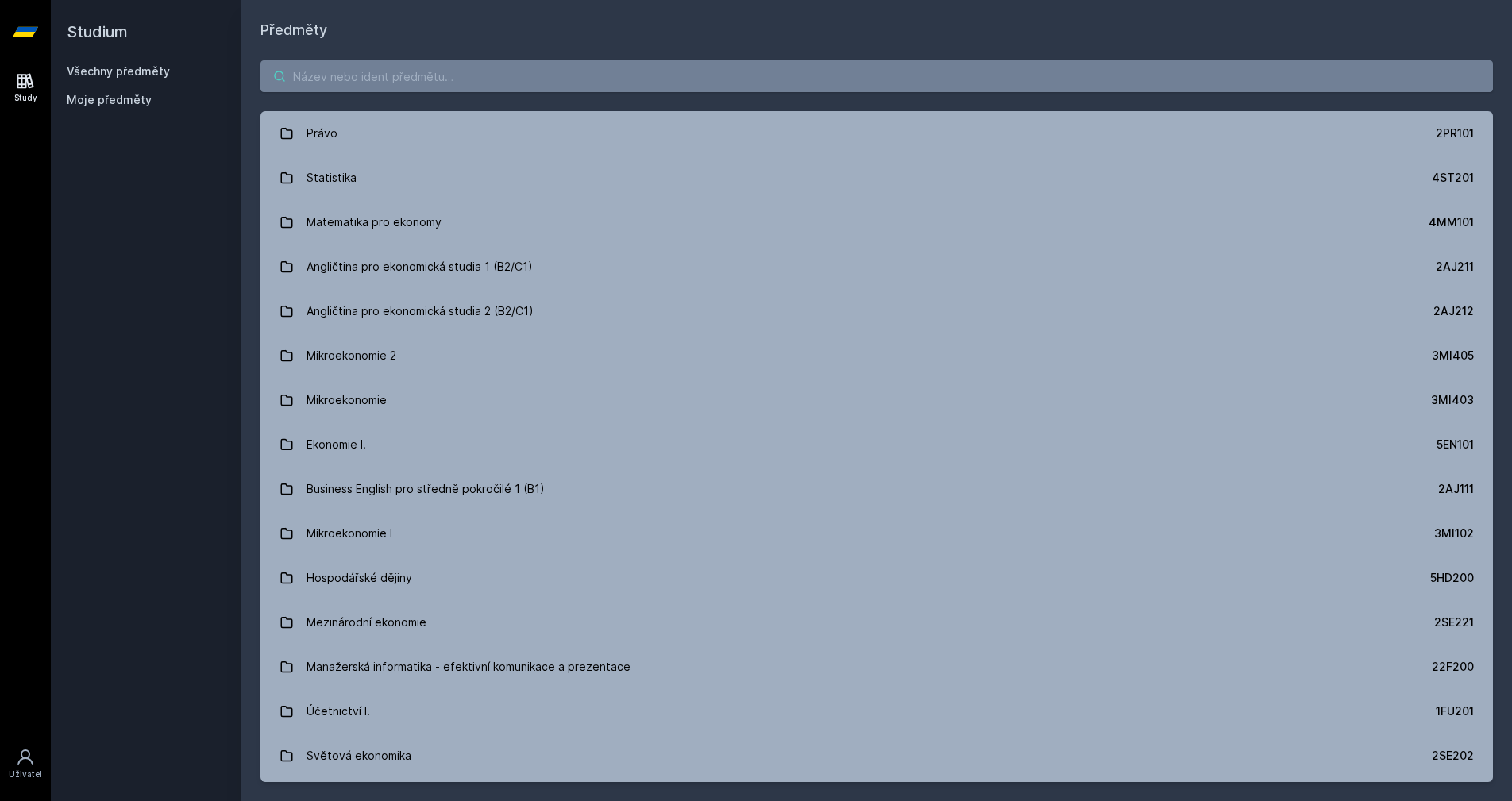
click at [709, 90] on input "search" at bounding box center [876, 76] width 1232 height 32
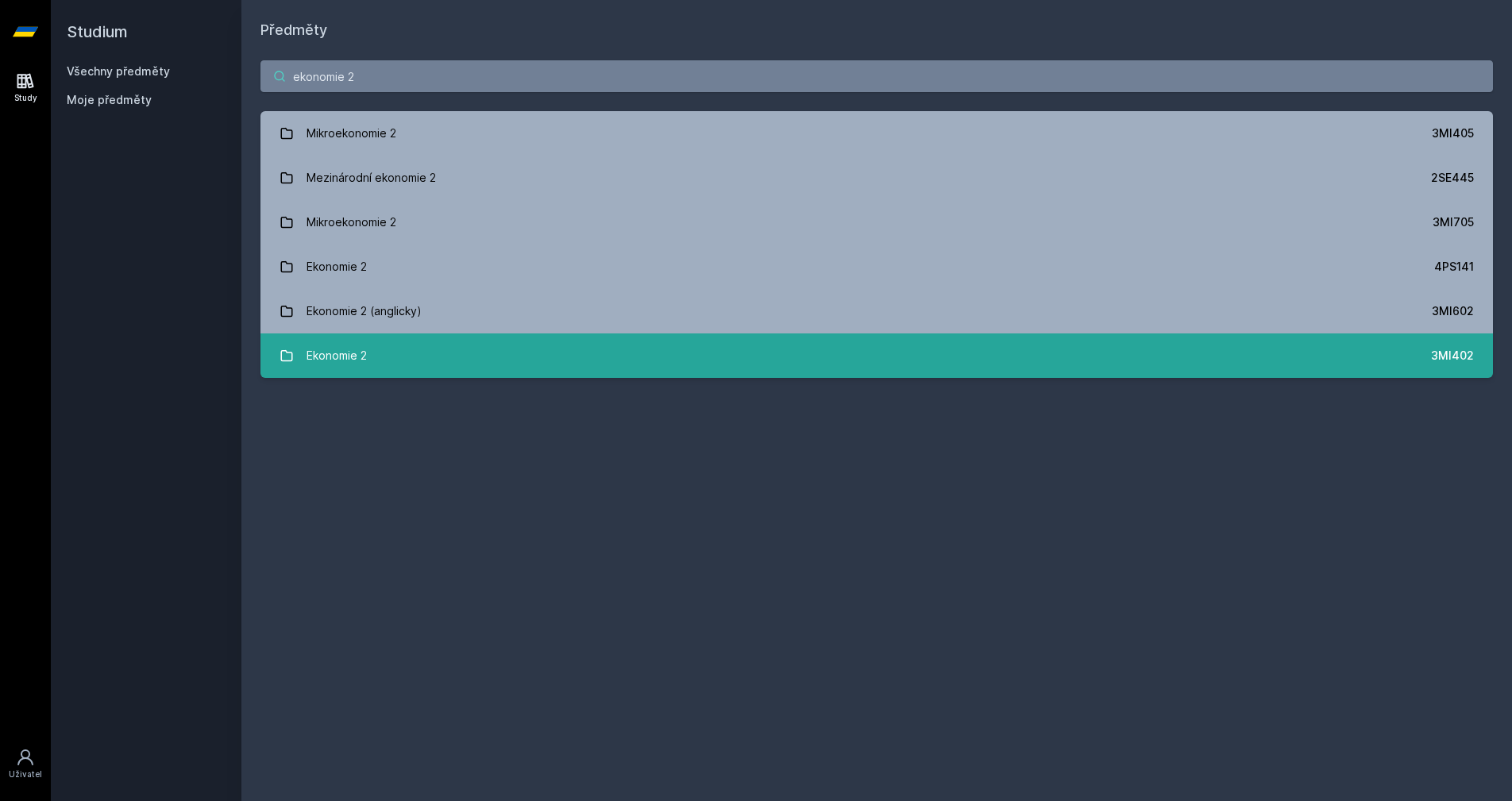
type input "ekonomie 2"
click at [705, 349] on link "Ekonomie 2 3MI402" at bounding box center [876, 356] width 1232 height 44
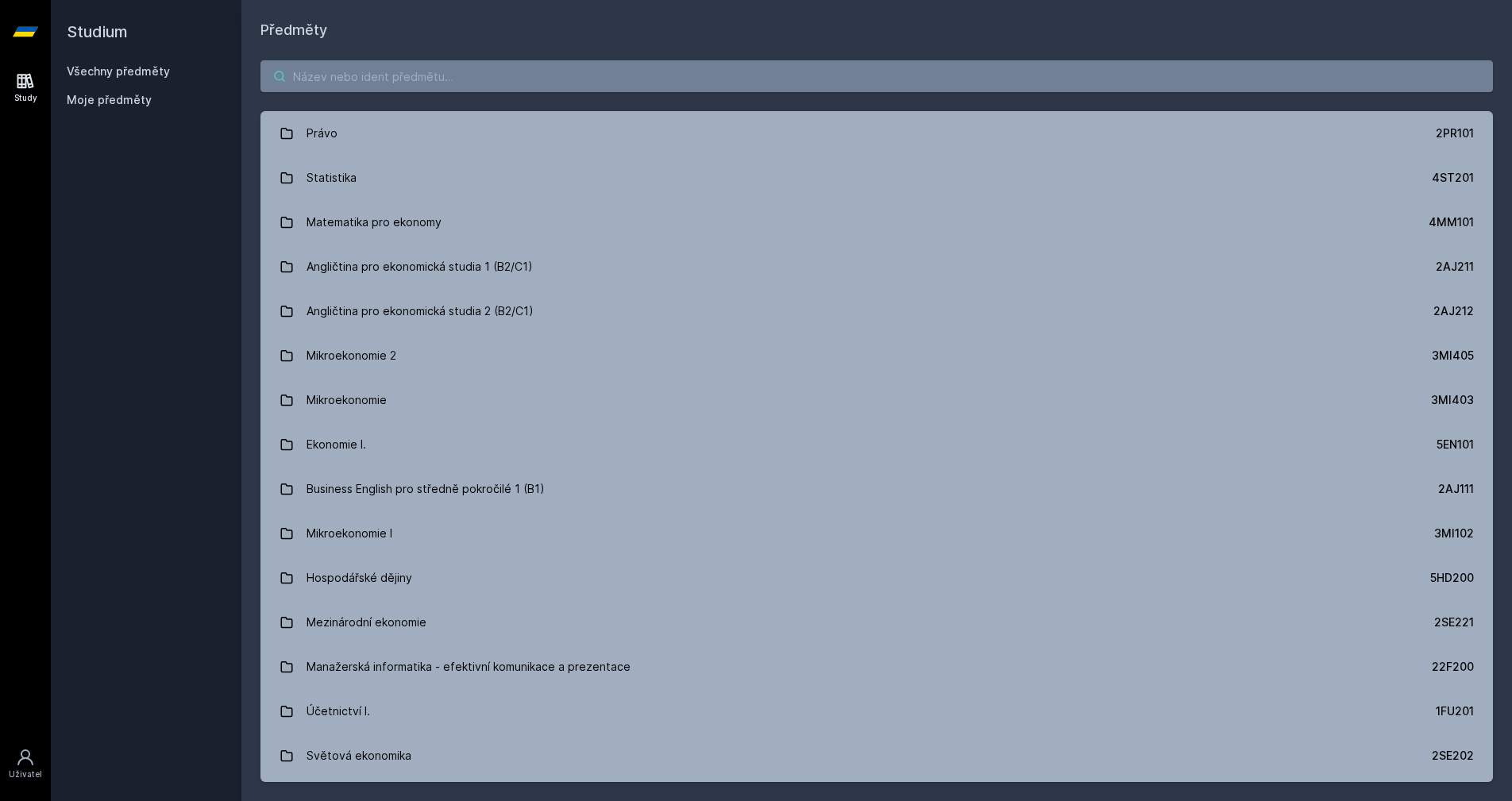
click at [593, 80] on input "search" at bounding box center [876, 76] width 1232 height 32
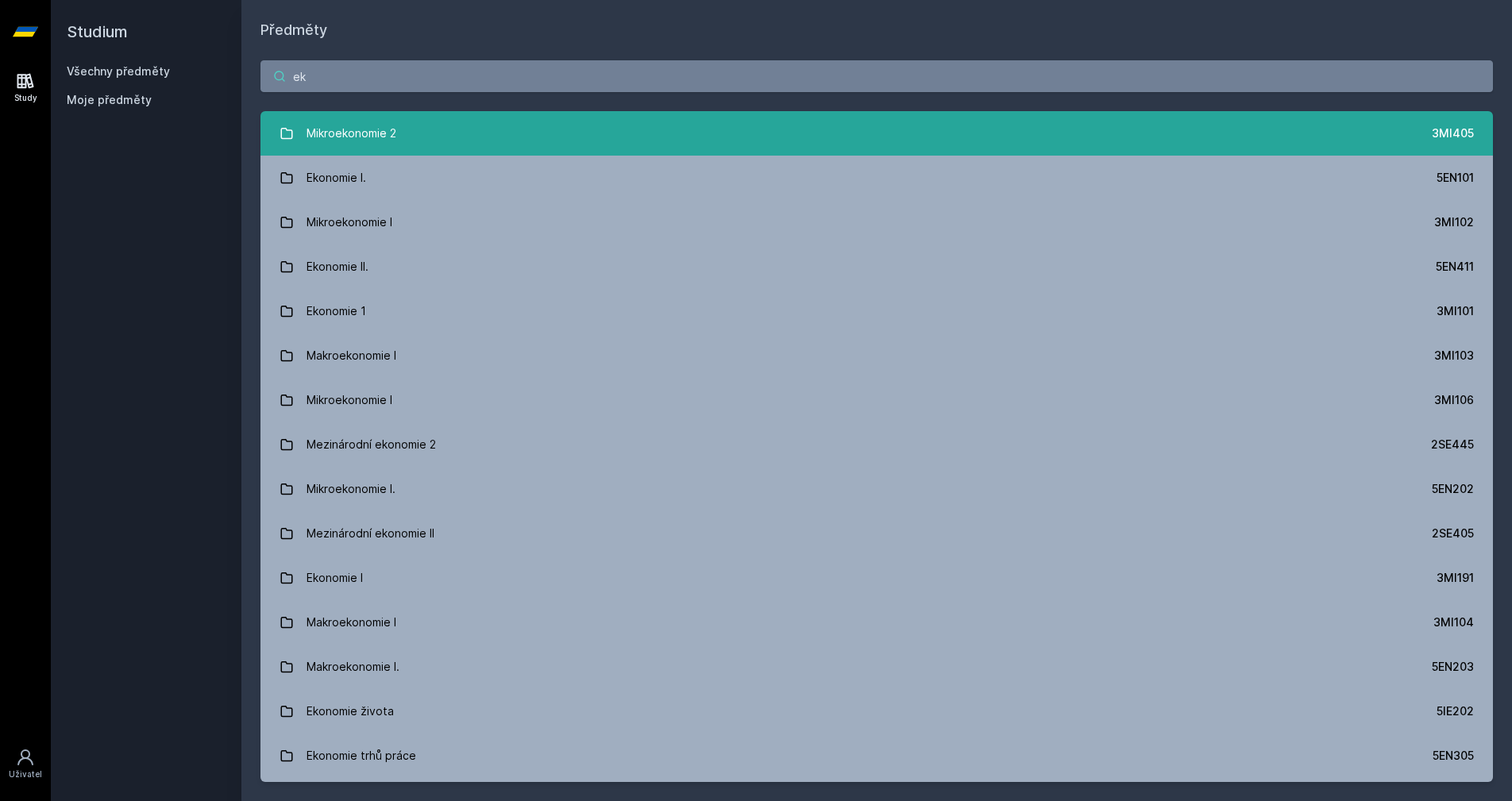
type input "e"
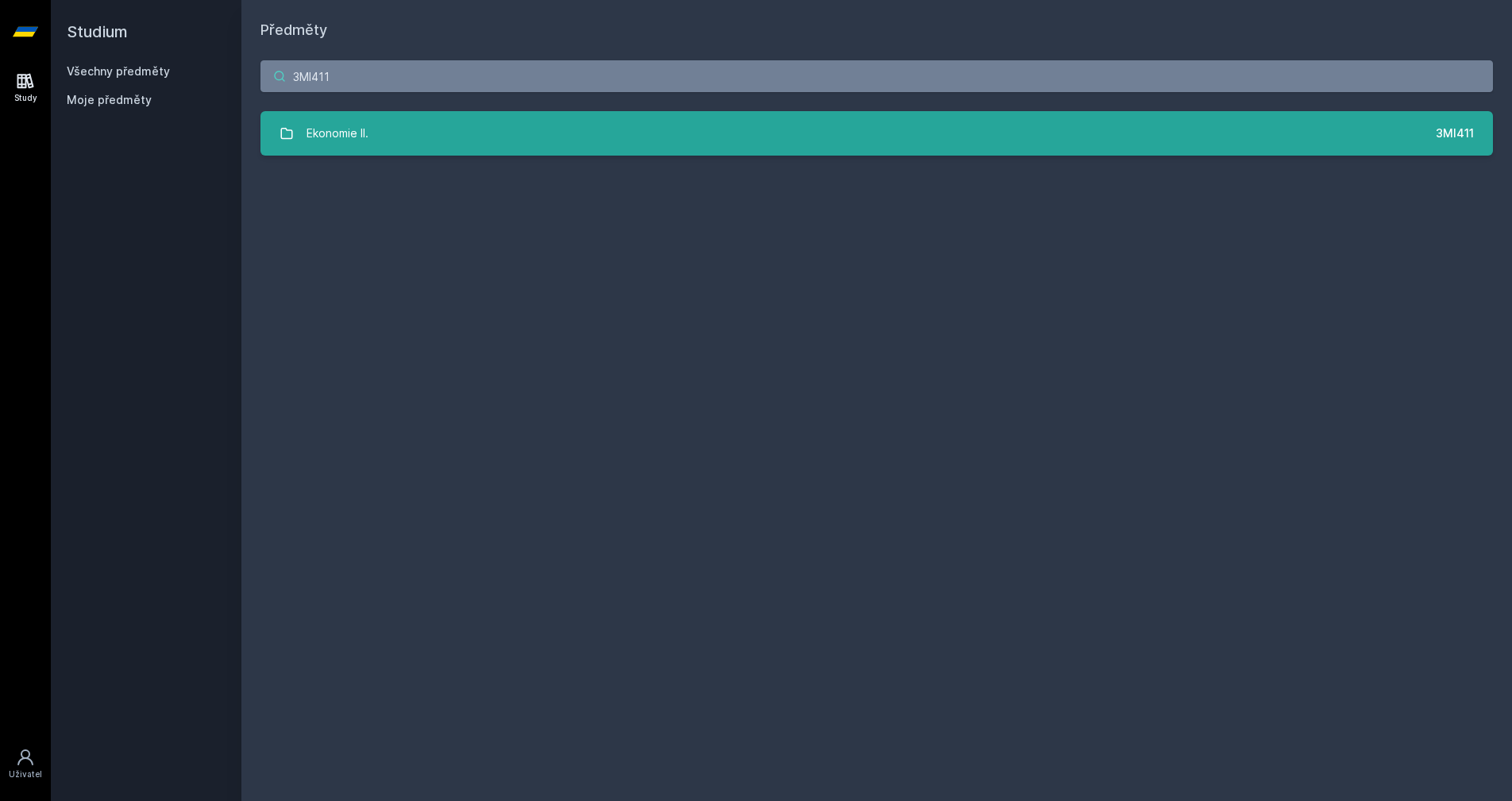
type input "3MI411"
click at [692, 143] on link "Ekonomie II. 3MI411" at bounding box center [876, 134] width 1232 height 44
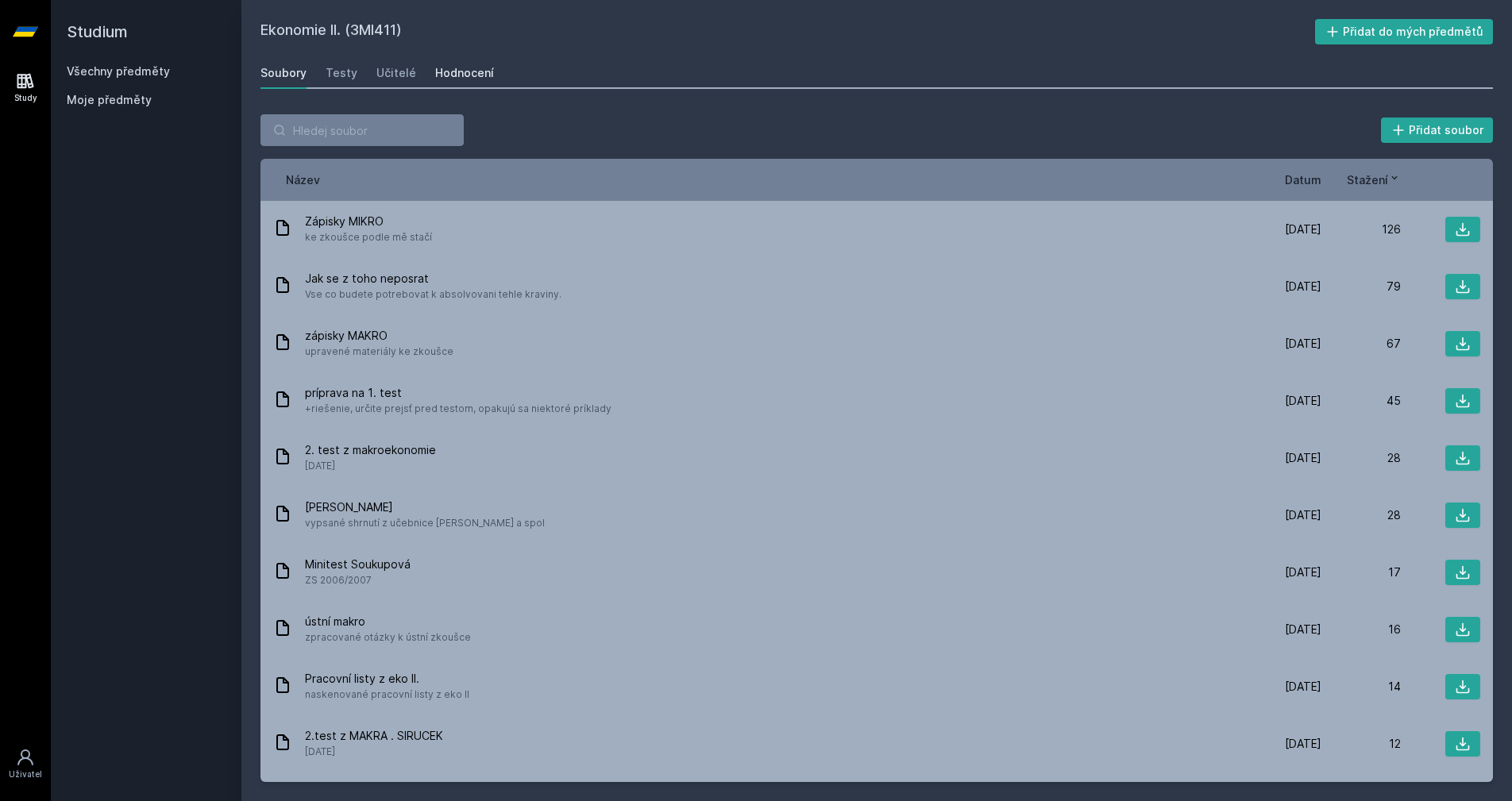
click at [471, 72] on div "Hodnocení" at bounding box center [464, 73] width 59 height 16
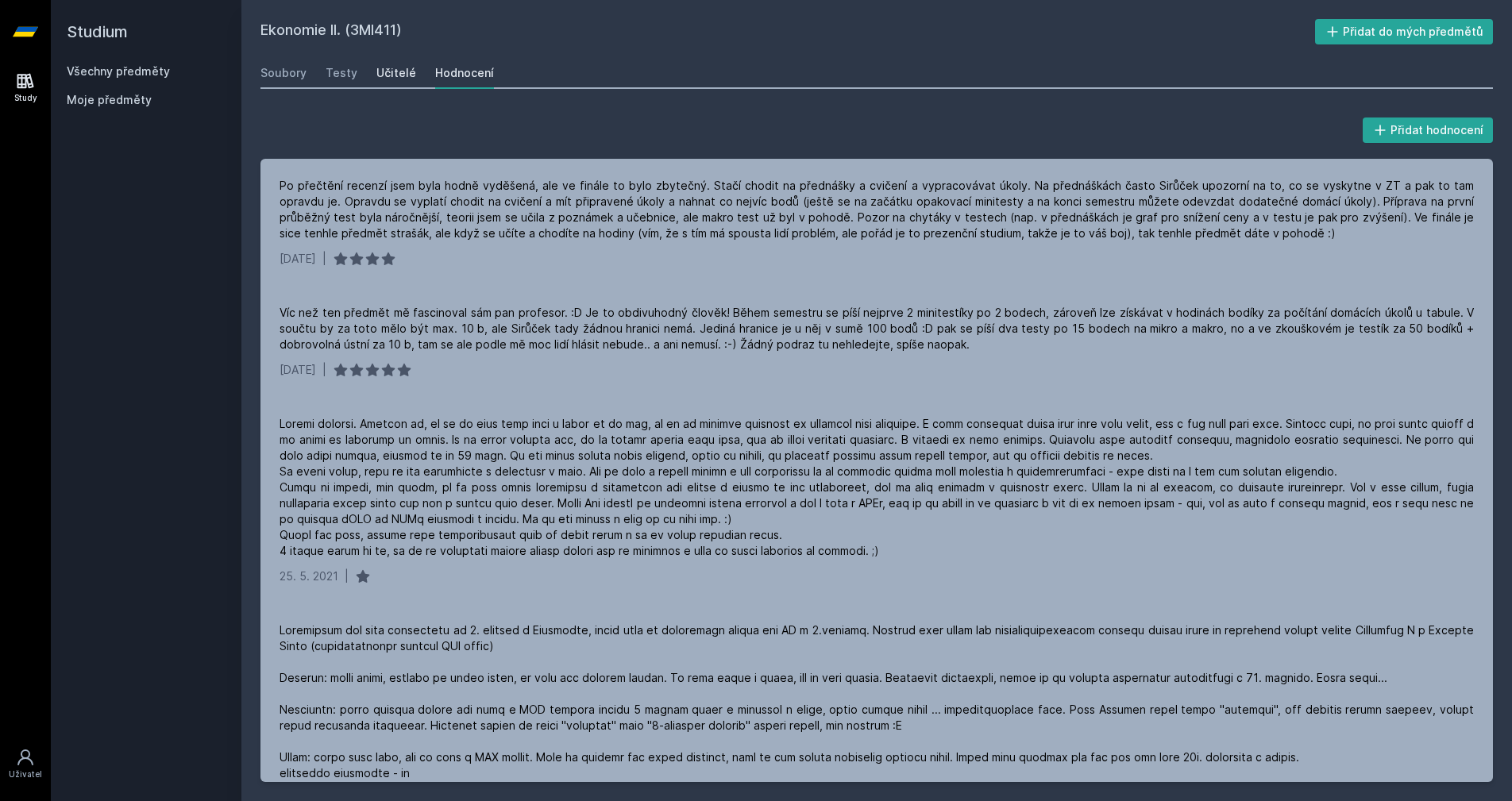
click at [394, 70] on div "Učitelé" at bounding box center [395, 73] width 39 height 16
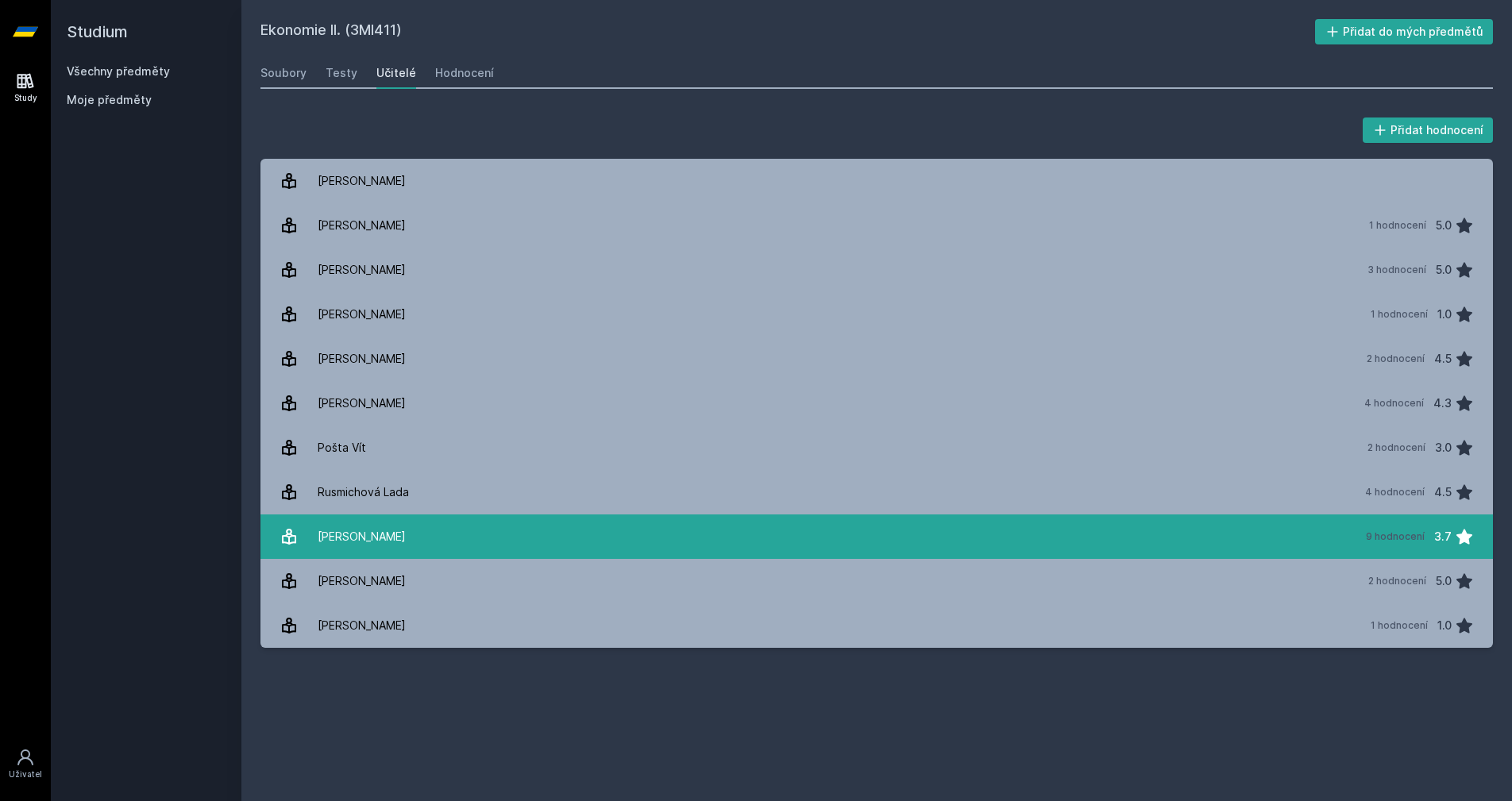
click at [572, 539] on link "[PERSON_NAME] 9 hodnocení 3.7" at bounding box center [876, 537] width 1232 height 44
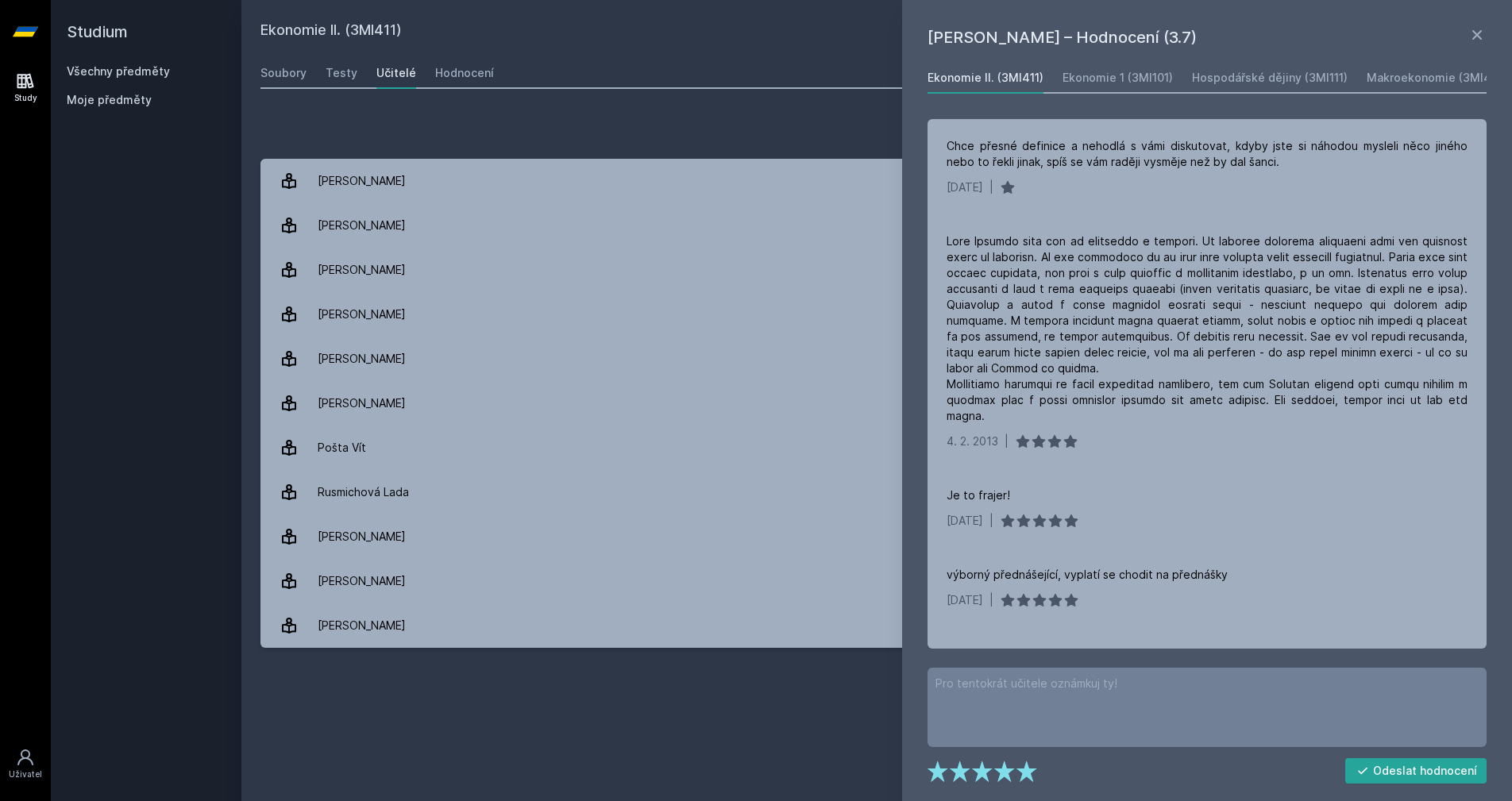
click at [690, 665] on div "Přidat hodnocení [PERSON_NAME] – Hodnocení (3.7) Ekonomie II. (3MI411) Ekonomie…" at bounding box center [876, 381] width 1271 height 571
click at [1162, 78] on div "Ekonomie 1 (3MI101)" at bounding box center [1118, 78] width 111 height 16
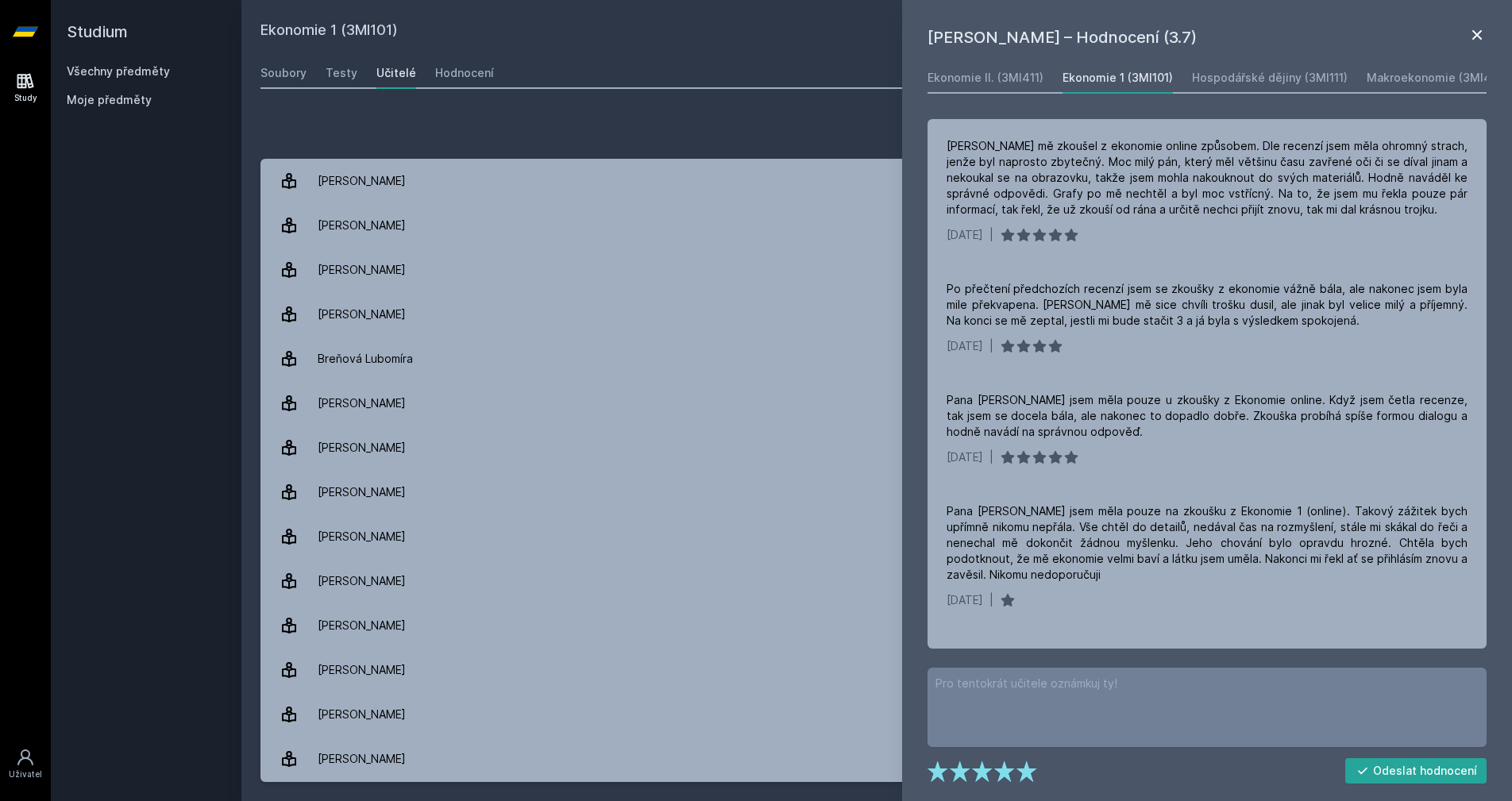
click at [1481, 36] on icon at bounding box center [1477, 35] width 19 height 19
